Goal: Transaction & Acquisition: Purchase product/service

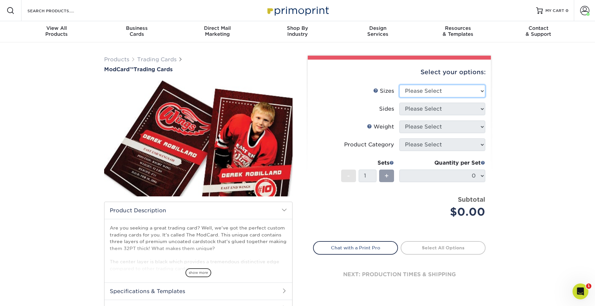
click at [449, 89] on select "Please Select 2.5" x 3.5"" at bounding box center [443, 91] width 86 height 13
select select "2.50x3.50"
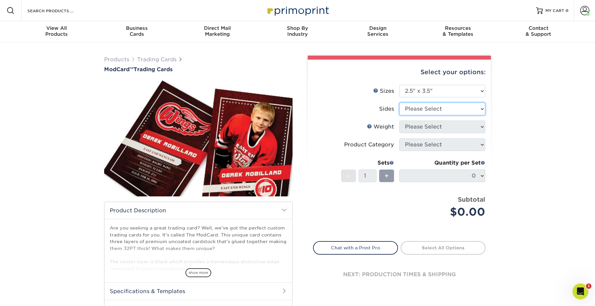
click at [432, 108] on select "Please Select Print Both Sides Print Front Only" at bounding box center [443, 109] width 86 height 13
select select "13abbda7-1d64-4f25-8bb2-c179b224825d"
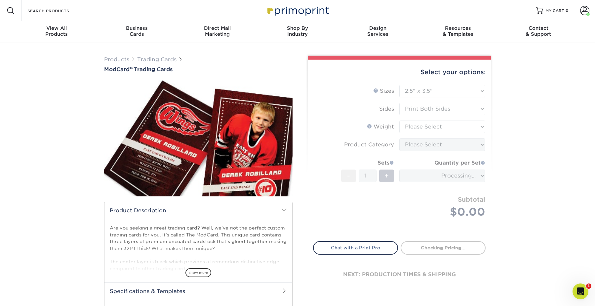
click at [426, 125] on form "Sizes Help Sizes Please Select 2.5" x 3.5" Sides Please Select Coating" at bounding box center [399, 159] width 173 height 149
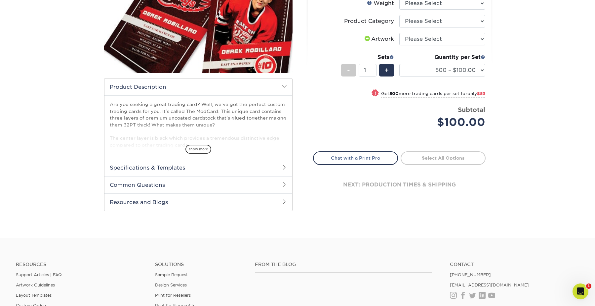
scroll to position [126, 0]
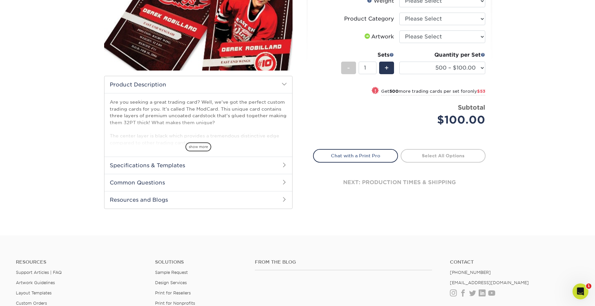
click at [167, 180] on h2 "Common Questions" at bounding box center [199, 182] width 188 height 17
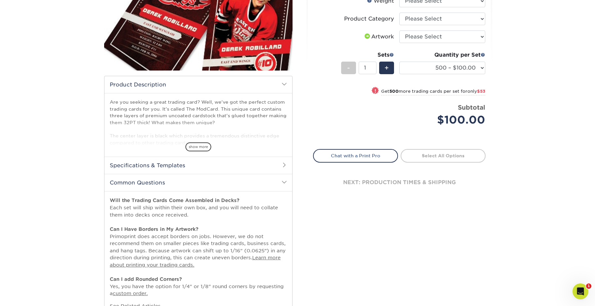
click at [166, 168] on h2 "Specifications & Templates" at bounding box center [199, 164] width 188 height 17
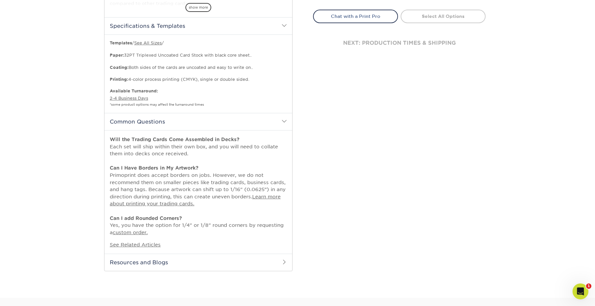
scroll to position [267, 0]
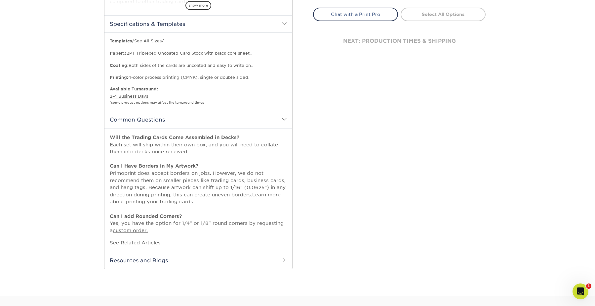
click at [147, 261] on h2 "Resources and Blogs" at bounding box center [199, 259] width 188 height 17
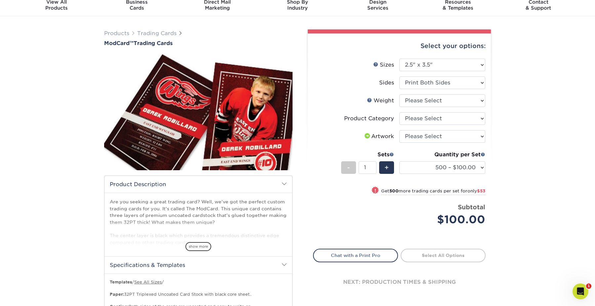
scroll to position [23, 0]
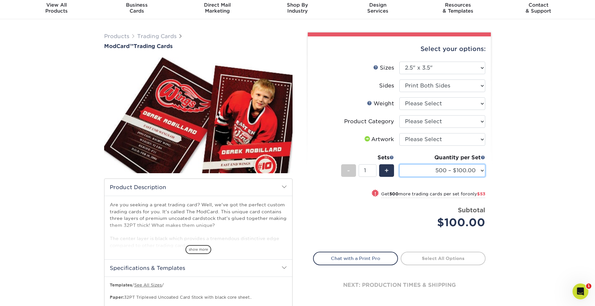
click at [474, 168] on select "500 – $100.00 1000 – $153.00" at bounding box center [443, 170] width 86 height 13
click at [450, 99] on select "Please Select 32PTUCBLK" at bounding box center [443, 103] width 86 height 13
click at [481, 105] on select "Please Select 32PTUCBLK" at bounding box center [443, 103] width 86 height 13
select select "32PTUCBLK"
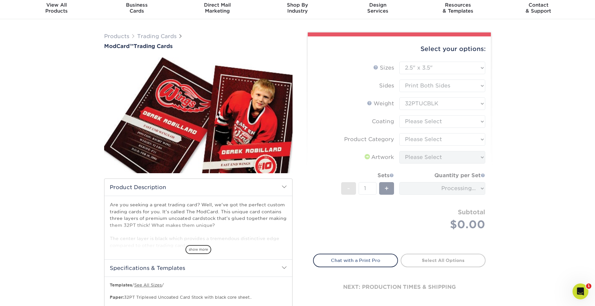
click at [444, 123] on form "Sizes Help Sizes Please Select 2.5" x 3.5" Sides Please Select Coating" at bounding box center [399, 154] width 173 height 184
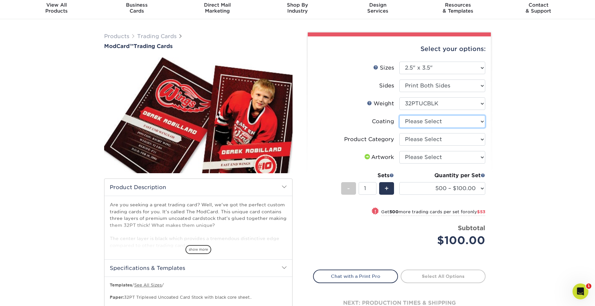
click at [444, 121] on select at bounding box center [443, 121] width 86 height 13
select select "3e7618de-abca-4bda-9f97-8b9129e913d8"
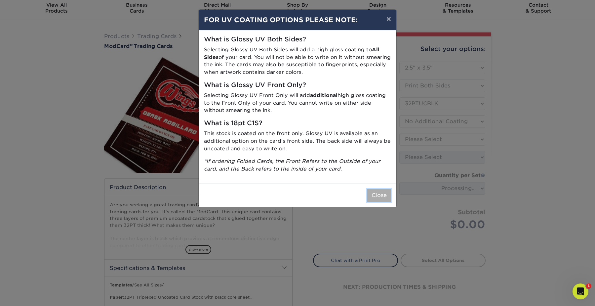
click at [380, 192] on button "Close" at bounding box center [379, 195] width 24 height 13
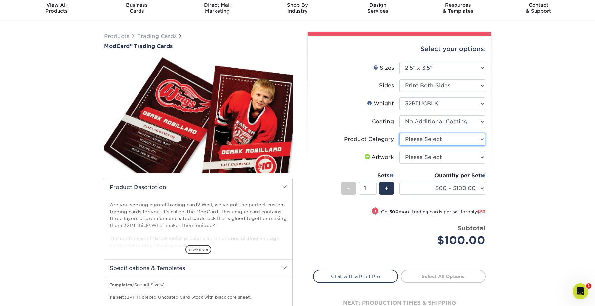
click at [436, 140] on select "Please Select Trading Cards" at bounding box center [443, 139] width 86 height 13
select select "c2f9bce9-36c2-409d-b101-c29d9d031e18"
click at [428, 157] on select "Please Select I will upload files I need a design - $100" at bounding box center [443, 157] width 86 height 13
select select "upload"
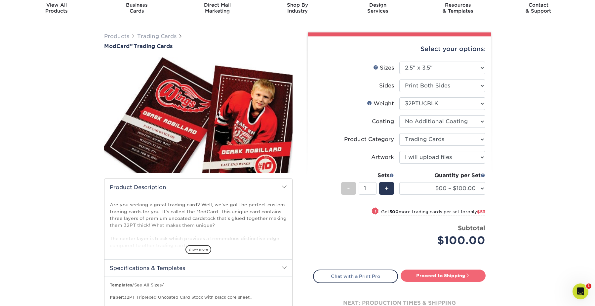
click at [451, 277] on link "Proceed to Shipping" at bounding box center [443, 275] width 85 height 12
type input "Set 1"
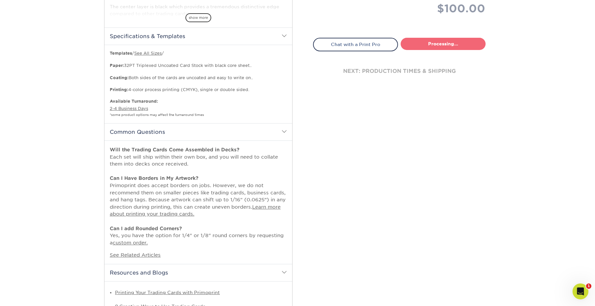
select select "1cb2575a-0653-4a32-8e14-9db875e4cbae"
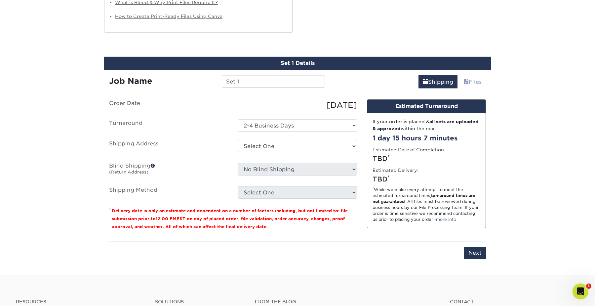
scroll to position [614, 0]
click at [296, 124] on select "Select One 2-4 Business Days" at bounding box center [297, 125] width 119 height 13
click at [280, 146] on select "Select One BZ Home - 3 BZ HOUSE BZ's bz's place + Add New Address" at bounding box center [297, 145] width 119 height 13
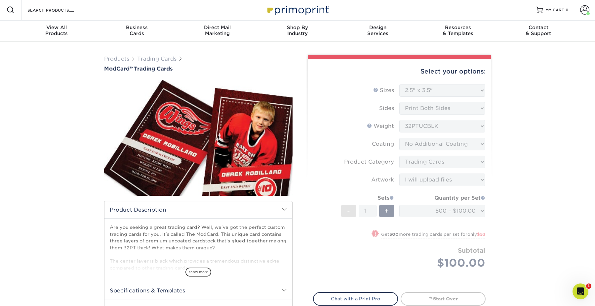
scroll to position [0, 0]
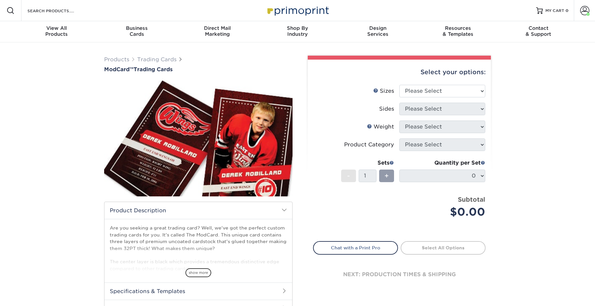
click at [520, 143] on div "Products Trading Cards ModCard™ Trading Cards show more Templates /" at bounding box center [297, 201] width 595 height 319
